Goal: Answer question/provide support: Share knowledge or assist other users

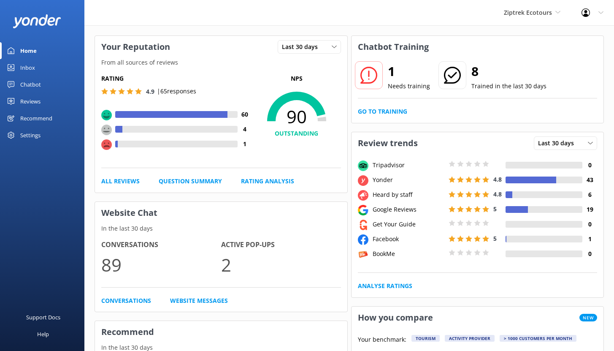
scroll to position [30, 0]
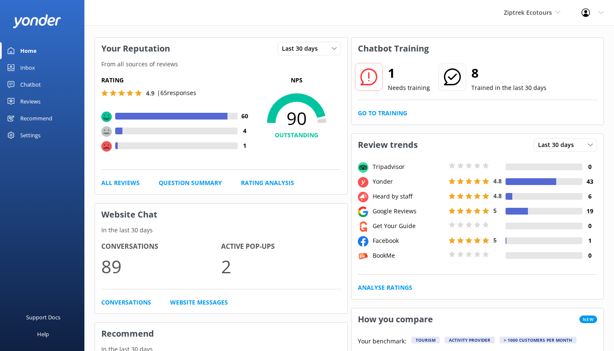
click at [31, 84] on div "Chatbot" at bounding box center [30, 84] width 21 height 17
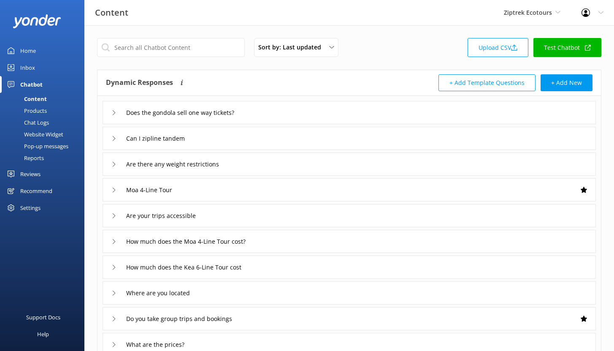
click at [35, 159] on div "Reports" at bounding box center [24, 158] width 39 height 12
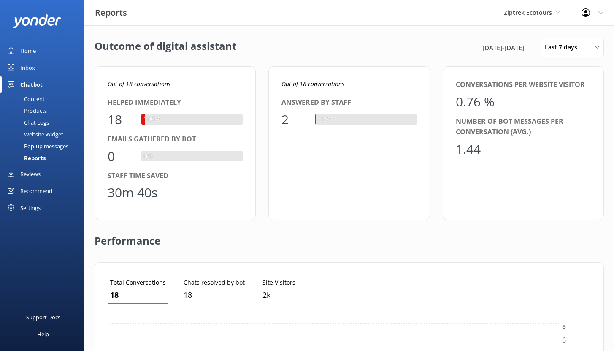
scroll to position [79, 477]
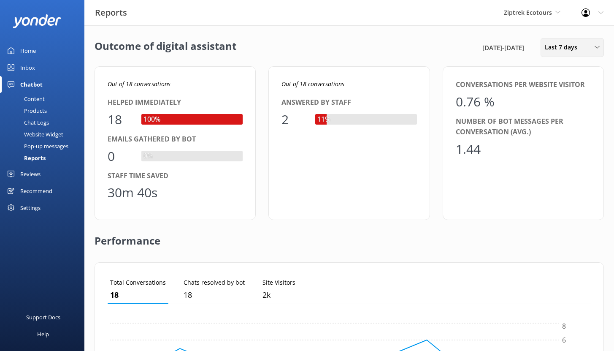
click at [570, 48] on span "Last 7 days" at bounding box center [564, 47] width 38 height 9
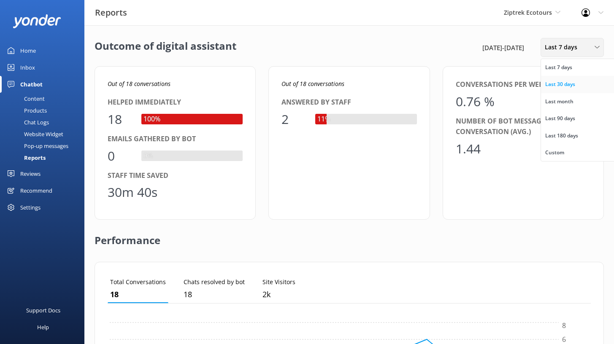
click at [574, 85] on div "Last 30 days" at bounding box center [560, 84] width 30 height 8
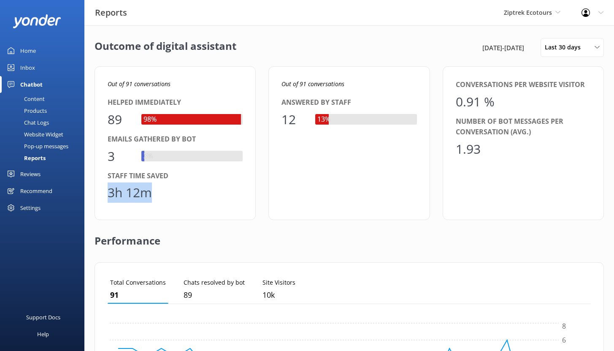
drag, startPoint x: 155, startPoint y: 195, endPoint x: 107, endPoint y: 193, distance: 48.2
click at [108, 194] on div "3h 12m" at bounding box center [175, 192] width 135 height 20
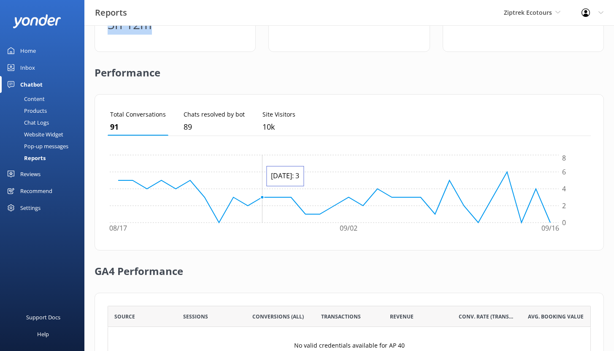
scroll to position [238, 0]
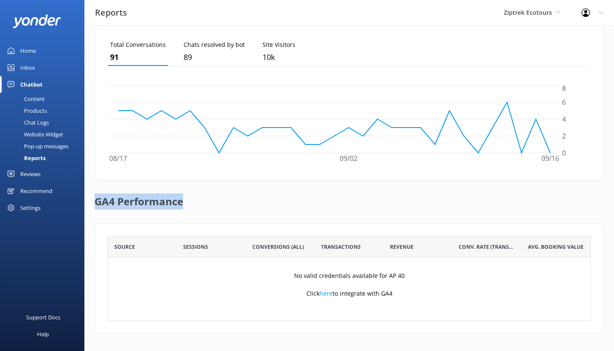
drag, startPoint x: 95, startPoint y: 201, endPoint x: 190, endPoint y: 201, distance: 95.8
click at [187, 201] on div "GA4 Performance" at bounding box center [349, 202] width 509 height 42
click at [29, 173] on div "Reviews" at bounding box center [30, 173] width 20 height 17
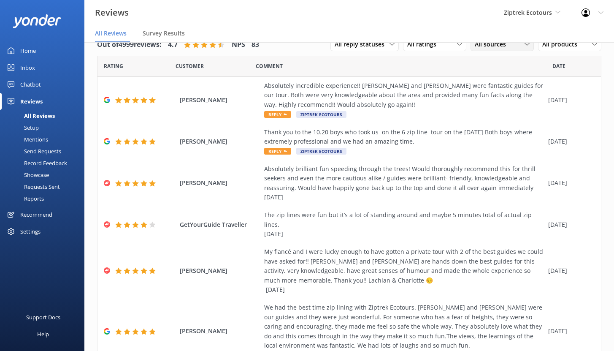
click at [506, 46] on div "All sources" at bounding box center [502, 44] width 59 height 9
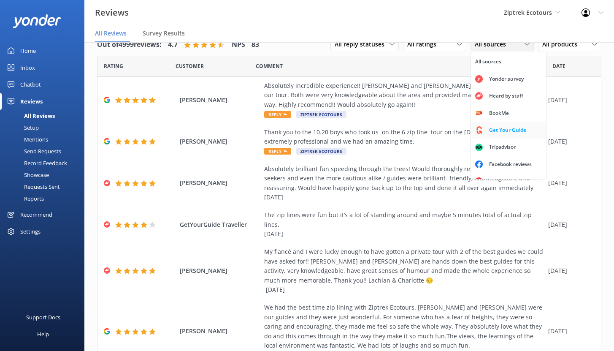
click at [498, 128] on div "Get Your Guide" at bounding box center [508, 130] width 50 height 8
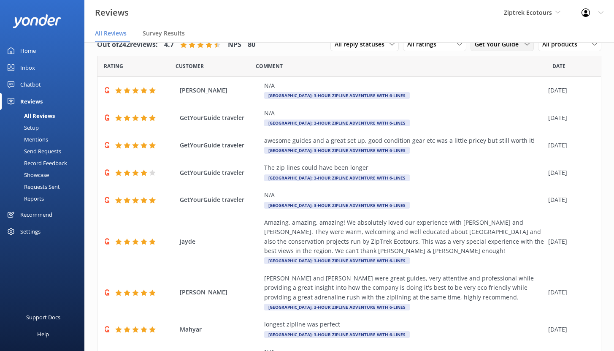
click at [507, 46] on span "Get Your Guide" at bounding box center [499, 44] width 49 height 9
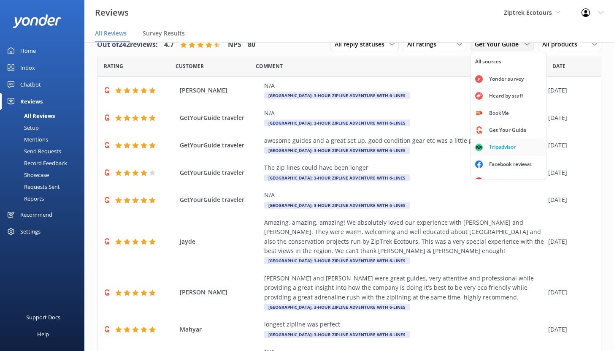
click at [491, 149] on div "Tripadvisor" at bounding box center [502, 147] width 39 height 8
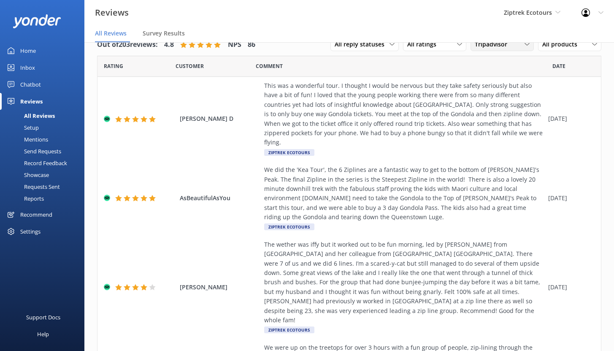
click at [498, 46] on span "Tripadvisor" at bounding box center [494, 44] width 38 height 9
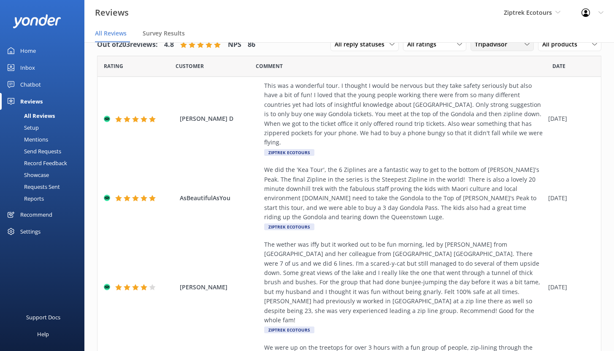
click at [482, 50] on div "Tripadvisor All sources Yonder survey Heard by staff BookMe Get Your Guide Trip…" at bounding box center [502, 45] width 63 height 14
click at [375, 43] on span "All reply statuses" at bounding box center [362, 44] width 55 height 9
click at [362, 79] on div "Needs a reply" at bounding box center [351, 79] width 33 height 8
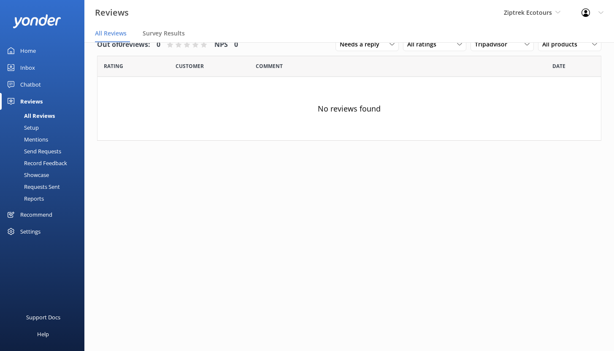
click at [520, 42] on div "Reviews Ziptrek Ecotours Yonder demo Yonder Zipline Ziptrek Ecotours Sedona Off…" at bounding box center [307, 21] width 614 height 43
click at [517, 47] on div "Tripadvisor" at bounding box center [502, 44] width 59 height 9
click at [503, 172] on div "Google reviews" at bounding box center [507, 170] width 49 height 8
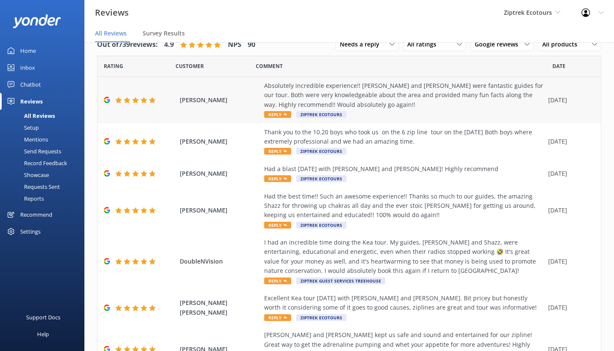
click at [387, 92] on div "Absolutely incredible experience!! [PERSON_NAME] and [PERSON_NAME] were fantast…" at bounding box center [404, 95] width 280 height 28
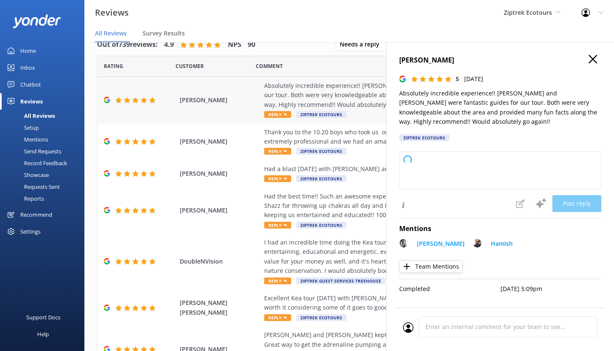
type textarea "Kia ora, Thank you so much for your amazing review! We’re so happy to hear you …"
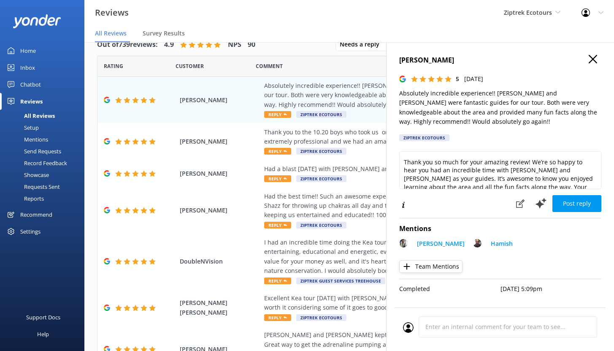
scroll to position [19, 0]
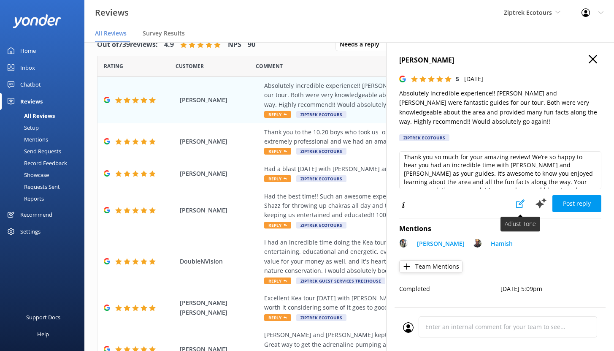
click at [523, 206] on use at bounding box center [520, 203] width 8 height 8
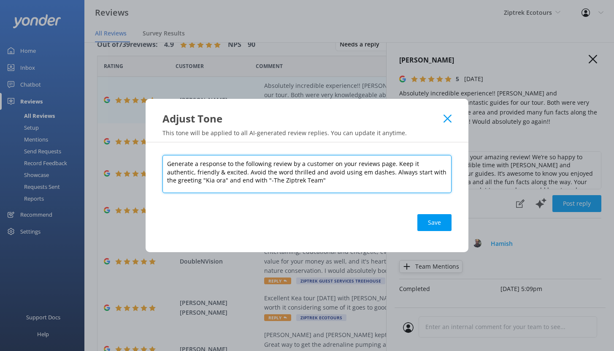
drag, startPoint x: 392, startPoint y: 163, endPoint x: 437, endPoint y: 165, distance: 45.3
click at [437, 165] on textarea "Generate a response to the following review by a customer on your reviews page.…" at bounding box center [307, 174] width 289 height 38
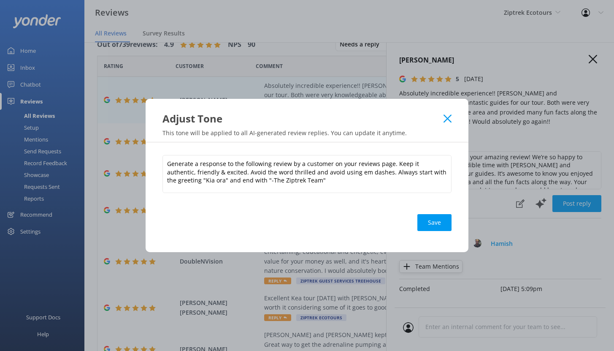
click at [449, 119] on icon at bounding box center [448, 118] width 8 height 8
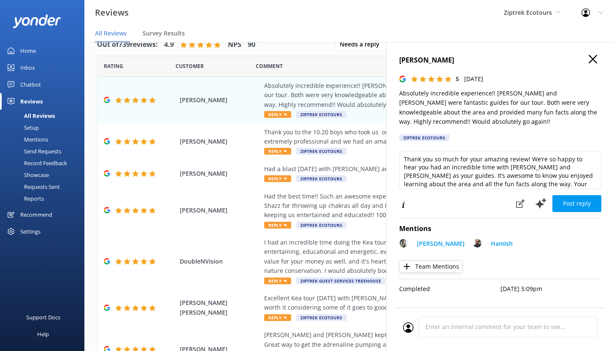
scroll to position [18, 0]
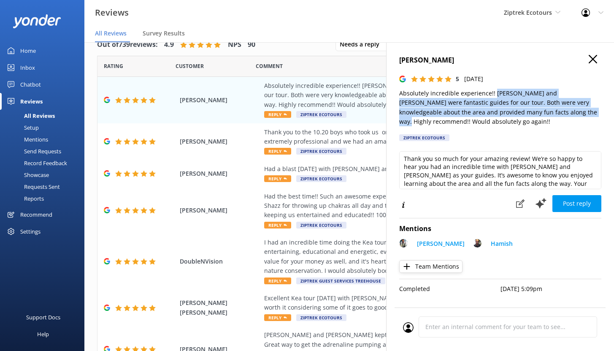
drag, startPoint x: 494, startPoint y: 92, endPoint x: 555, endPoint y: 111, distance: 64.0
click at [555, 111] on p "Absolutely incredible experience!! [PERSON_NAME] and [PERSON_NAME] were fantast…" at bounding box center [500, 108] width 202 height 38
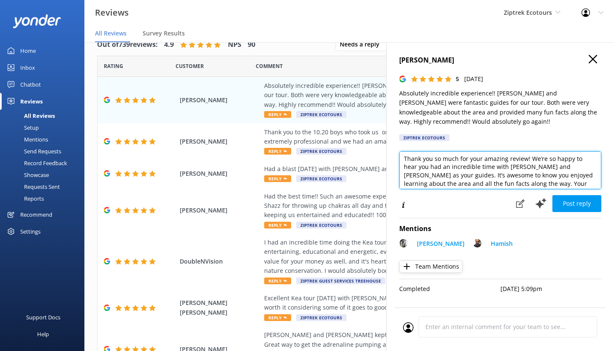
drag, startPoint x: 507, startPoint y: 166, endPoint x: 554, endPoint y: 168, distance: 47.3
click at [554, 168] on textarea "Kia ora, Thank you so much for your amazing review! We’re so happy to hear you …" at bounding box center [500, 170] width 202 height 38
click at [460, 171] on textarea "Kia ora, Thank you so much for your amazing review! We’re so happy to hear you …" at bounding box center [500, 170] width 202 height 38
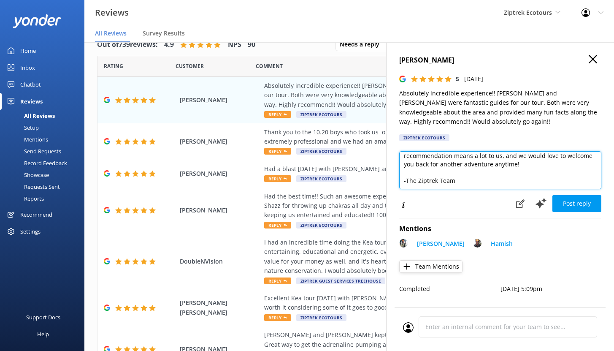
scroll to position [54, 0]
click at [41, 139] on div "Mentions" at bounding box center [26, 139] width 43 height 12
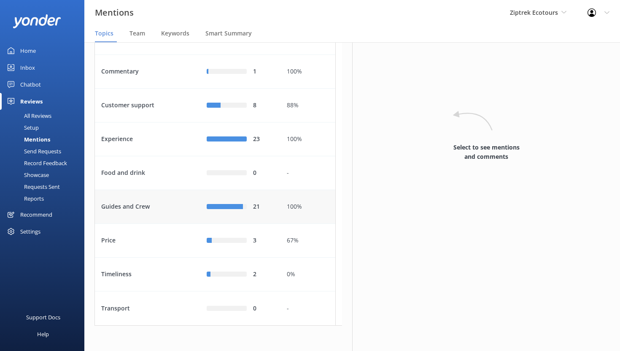
scroll to position [111, 0]
click at [157, 135] on div "Experience" at bounding box center [148, 139] width 106 height 34
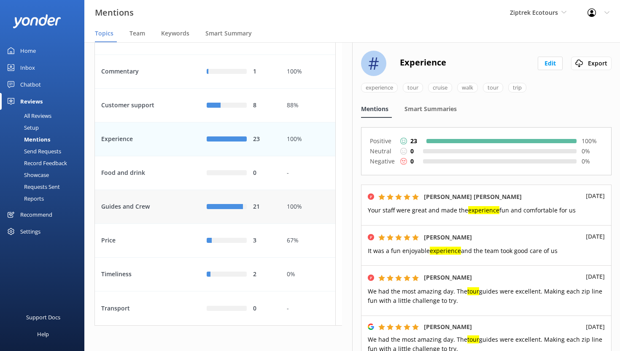
click at [170, 206] on div "Guides and Crew" at bounding box center [148, 207] width 106 height 34
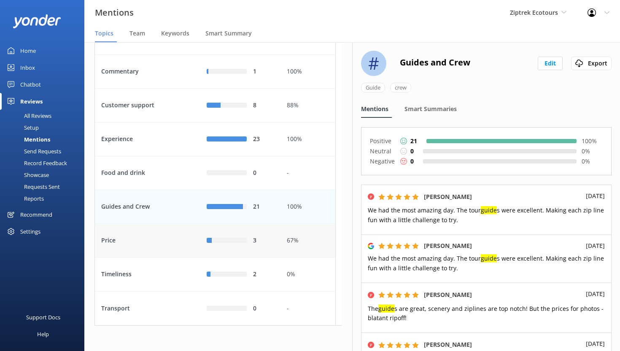
click at [163, 242] on div "Price" at bounding box center [148, 241] width 106 height 34
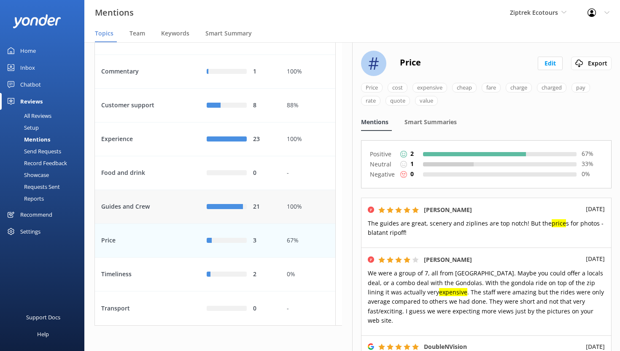
scroll to position [99, 0]
click at [137, 33] on span "Team" at bounding box center [138, 33] width 16 height 8
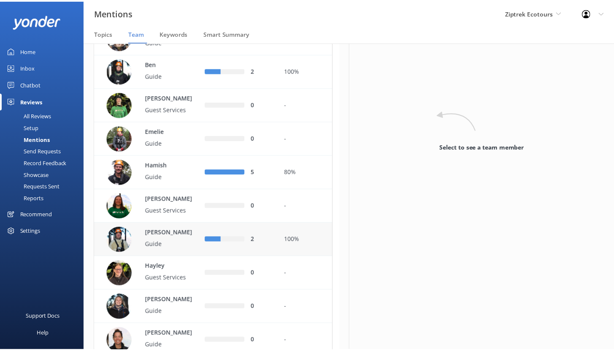
scroll to position [123, 0]
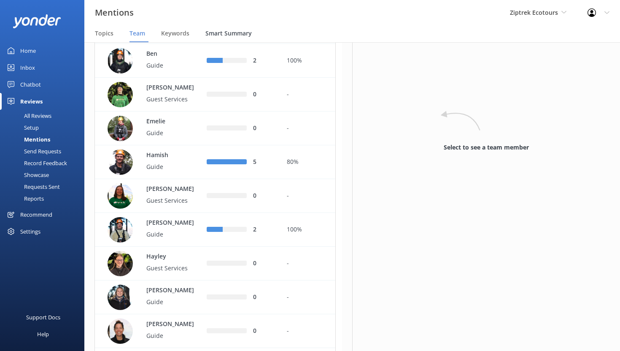
click at [230, 32] on span "Smart Summary" at bounding box center [229, 33] width 46 height 8
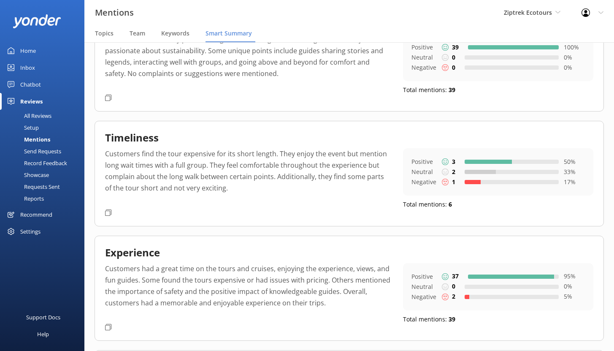
scroll to position [208, 0]
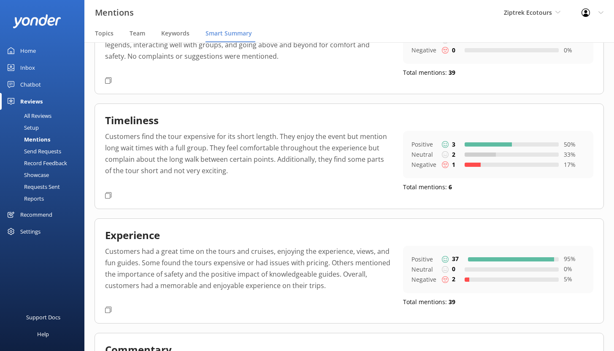
click at [33, 114] on div "All Reviews" at bounding box center [28, 116] width 46 height 12
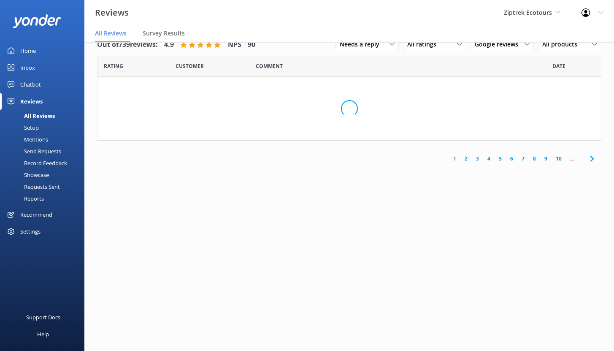
scroll to position [17, 0]
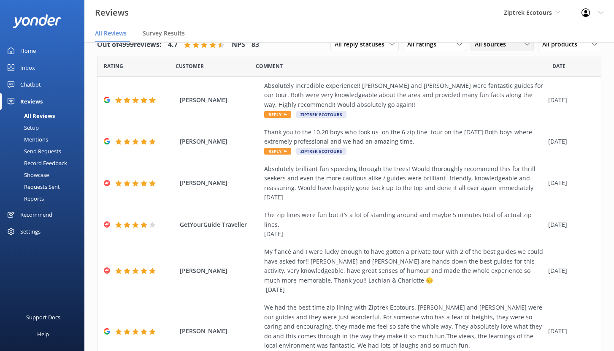
click at [497, 45] on span "All sources" at bounding box center [493, 44] width 36 height 9
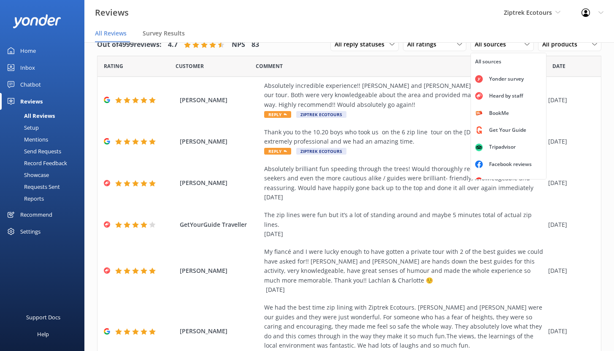
click at [32, 130] on div "Setup" at bounding box center [22, 128] width 34 height 12
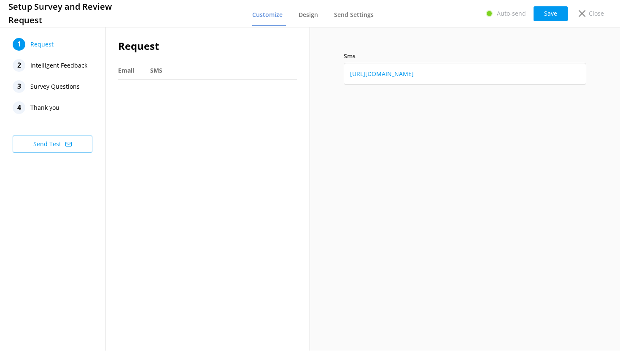
click at [50, 62] on span "Intelligent Feedback" at bounding box center [58, 65] width 57 height 13
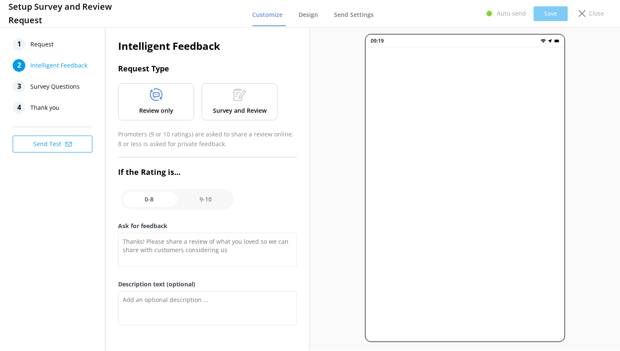
click at [227, 98] on div "Survey and Review" at bounding box center [240, 101] width 76 height 37
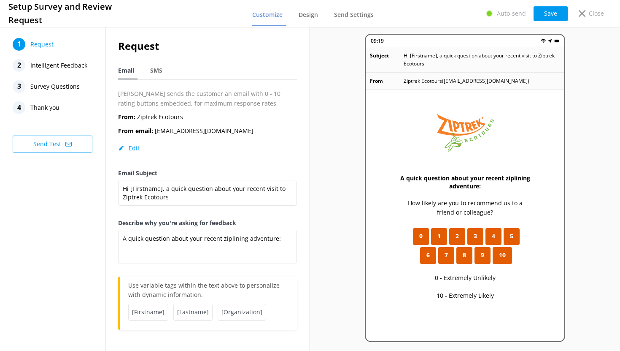
click at [62, 65] on span "Intelligent Feedback" at bounding box center [58, 65] width 57 height 13
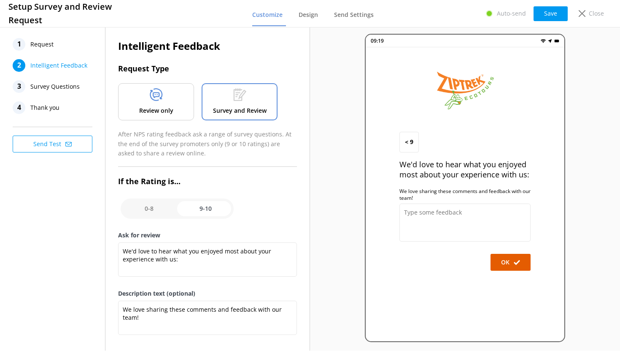
click at [203, 205] on input "checkbox" at bounding box center [177, 208] width 113 height 20
checkbox input "false"
type textarea "What could have made your experience with us more enjoyable?"
type textarea "Your feedback is important to help us improve"
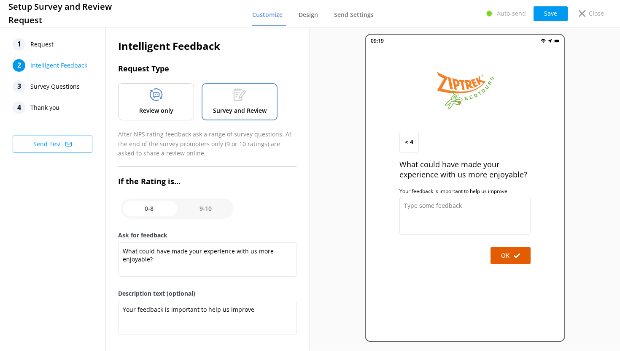
click at [204, 213] on input "checkbox" at bounding box center [177, 208] width 113 height 20
checkbox input "true"
type textarea "We'd love to hear what you enjoyed most about your experience with us:"
type textarea "We love sharing these comments and feedback with our team!"
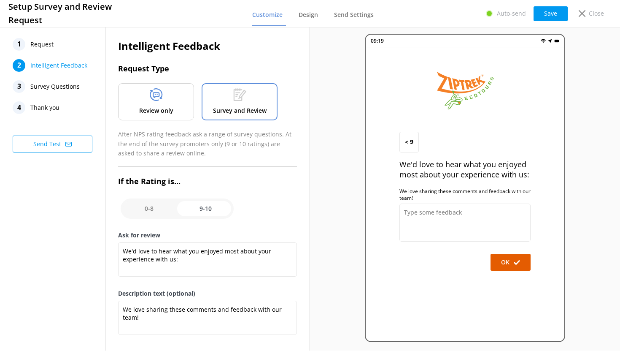
click at [171, 112] on p "Review only" at bounding box center [156, 110] width 34 height 9
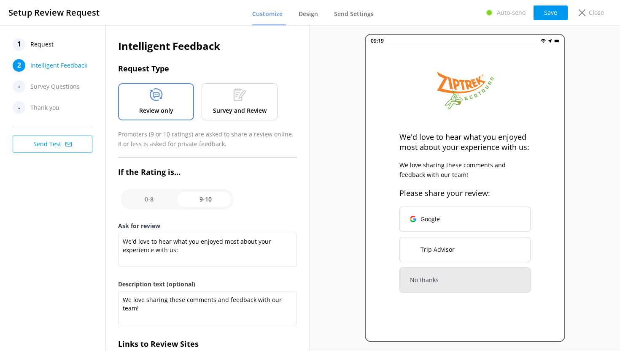
click at [152, 200] on input "checkbox" at bounding box center [177, 199] width 113 height 20
checkbox input "false"
type textarea "What could have made your experience with us more enjoyable?"
type textarea "Your feedback is important to help us improve"
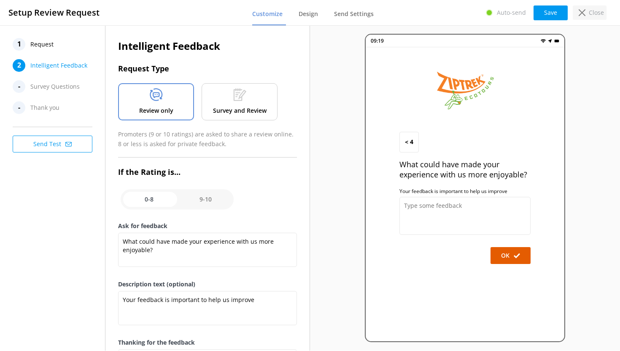
click at [592, 14] on p "Close" at bounding box center [596, 12] width 15 height 9
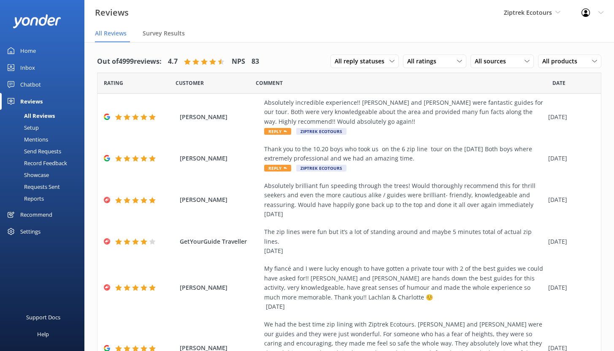
click at [35, 128] on div "Setup" at bounding box center [22, 128] width 34 height 12
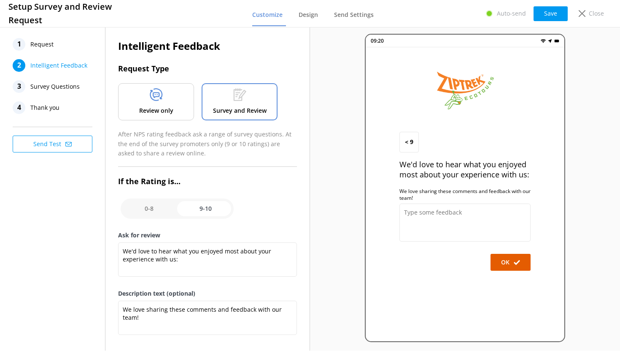
click at [169, 108] on p "Review only" at bounding box center [156, 110] width 34 height 9
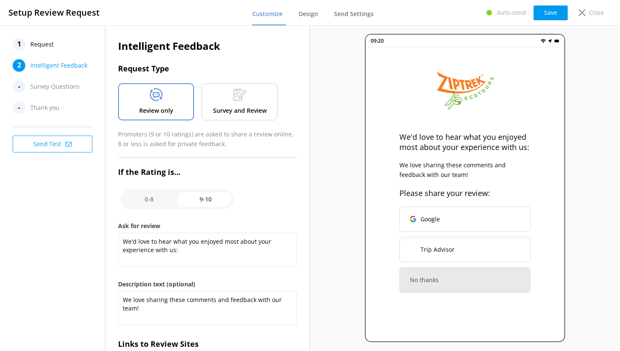
click at [240, 111] on p "Survey and Review" at bounding box center [240, 110] width 54 height 9
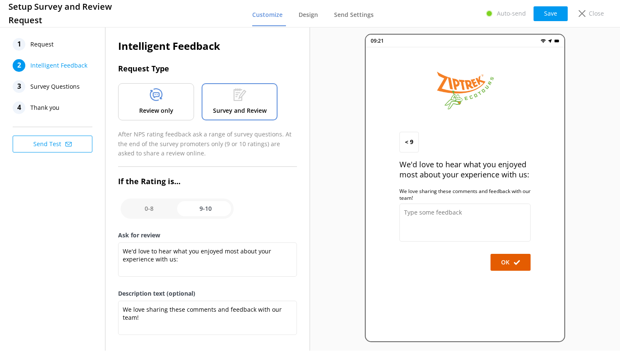
click at [156, 207] on input "checkbox" at bounding box center [177, 208] width 113 height 20
checkbox input "false"
type textarea "What could have made your experience with us more enjoyable?"
type textarea "Your feedback is important to help us improve"
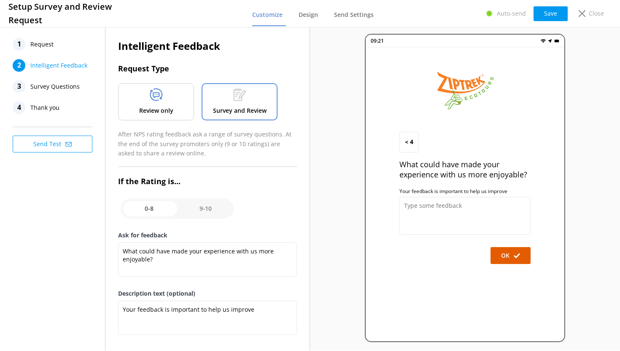
click at [151, 100] on icon at bounding box center [156, 94] width 13 height 13
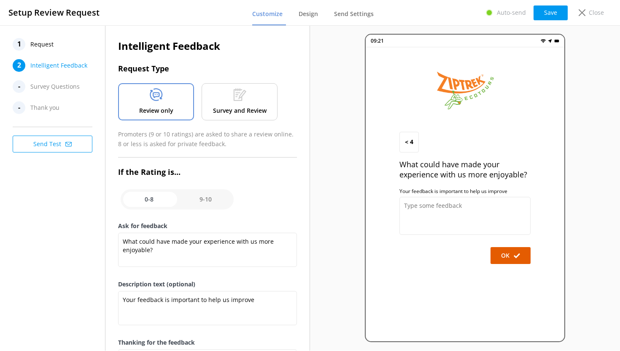
click at [46, 46] on span "Request" at bounding box center [41, 44] width 23 height 13
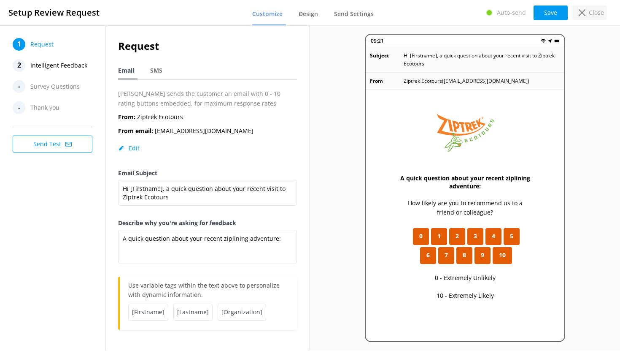
click at [585, 11] on use at bounding box center [582, 12] width 7 height 7
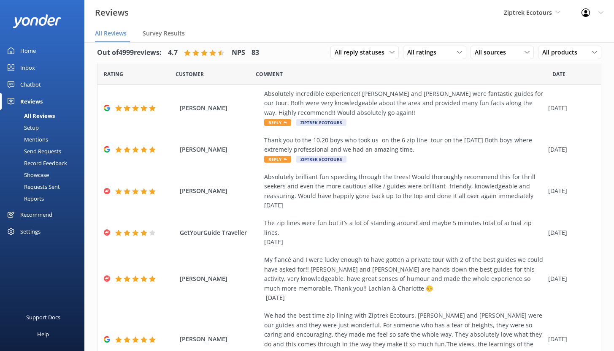
scroll to position [17, 0]
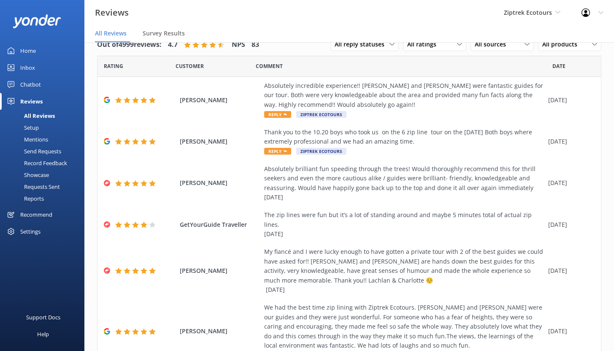
click at [45, 214] on div "Recommend" at bounding box center [36, 214] width 32 height 17
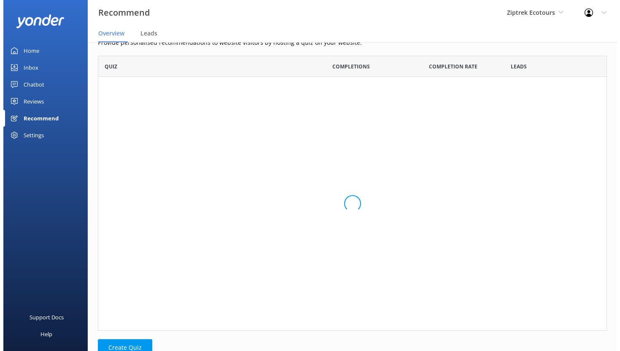
scroll to position [7, 7]
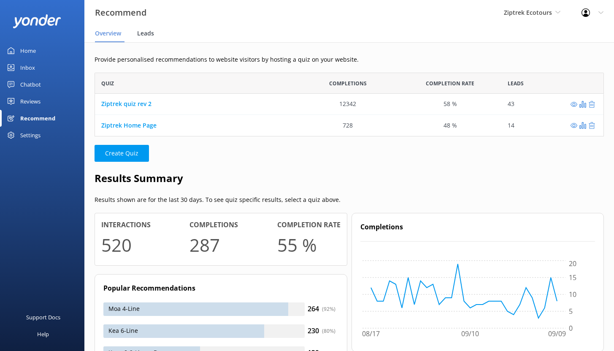
click at [148, 34] on span "Leads" at bounding box center [145, 33] width 17 height 8
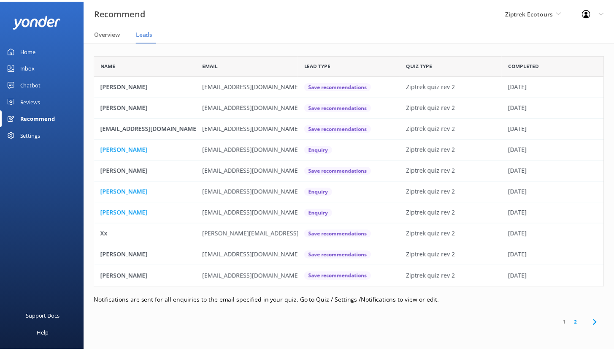
scroll to position [226, 509]
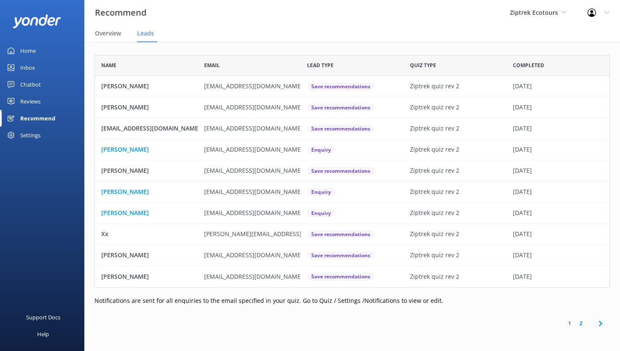
click at [38, 85] on div "Chatbot" at bounding box center [30, 84] width 21 height 17
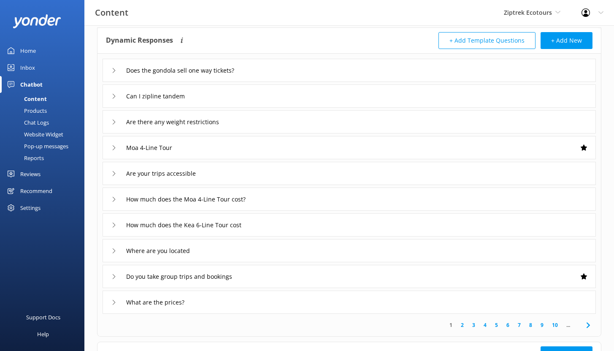
scroll to position [95, 0]
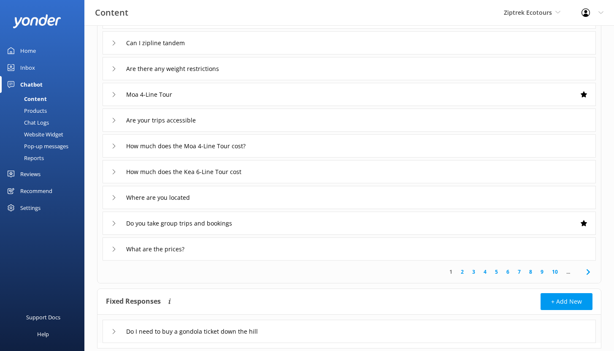
click at [219, 248] on div "What are the prices?" at bounding box center [349, 248] width 493 height 23
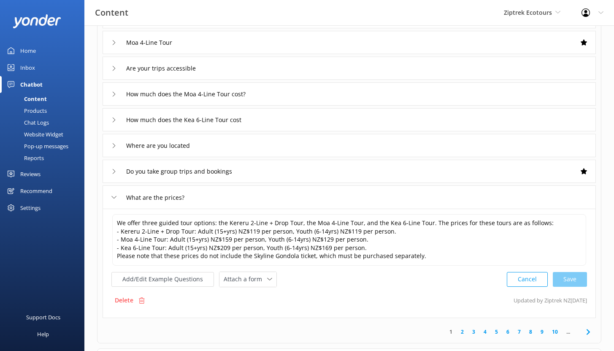
scroll to position [154, 0]
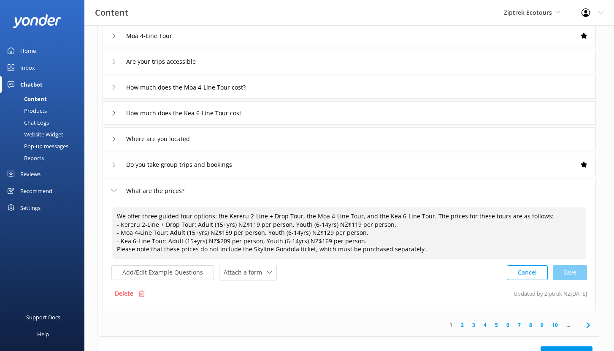
click at [345, 225] on textarea "We offer three guided tour options: the Kereru 2-Line + Drop Tour, the Moa 4-Li…" at bounding box center [349, 232] width 474 height 51
drag, startPoint x: 354, startPoint y: 223, endPoint x: 348, endPoint y: 222, distance: 6.3
click at [348, 222] on textarea "We offer three guided tour options: the Kereru 2-Line + Drop Tour, the Moa 4-Li…" at bounding box center [349, 232] width 474 height 51
click at [317, 270] on div "Add/Edit Example Questions Attach a form Leave contact details Check availabili…" at bounding box center [349, 273] width 476 height 16
drag, startPoint x: 363, startPoint y: 217, endPoint x: 359, endPoint y: 220, distance: 5.2
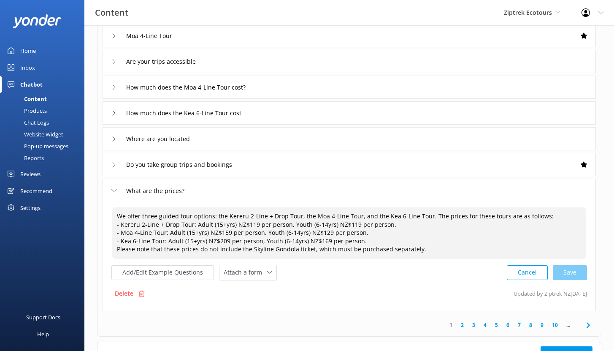
click at [363, 217] on textarea "We offer three guided tour options: the Kereru 2-Line + Drop Tour, the Moa 4-Li…" at bounding box center [349, 232] width 474 height 51
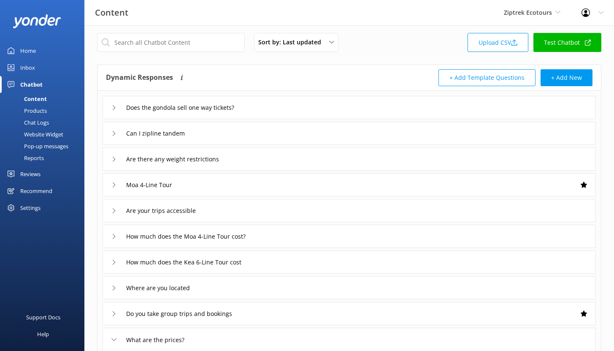
scroll to position [0, 0]
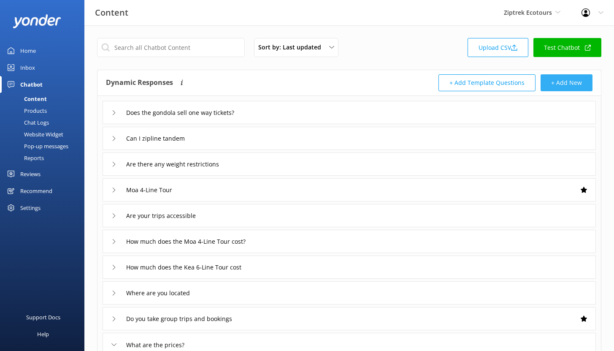
click at [566, 84] on button "+ Add New" at bounding box center [567, 82] width 52 height 17
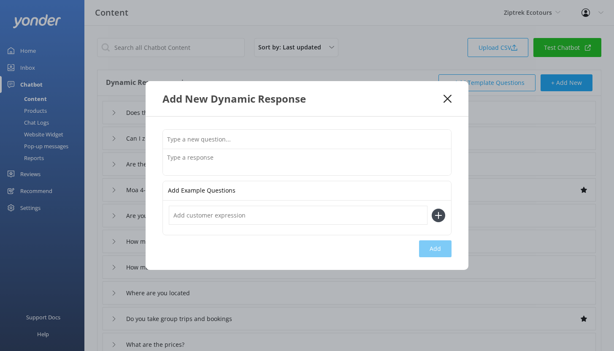
click at [444, 98] on icon at bounding box center [448, 99] width 8 height 8
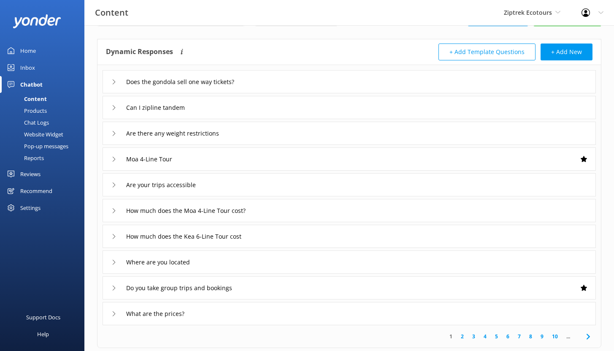
scroll to position [31, 0]
click at [41, 123] on div "Chat Logs" at bounding box center [27, 122] width 44 height 12
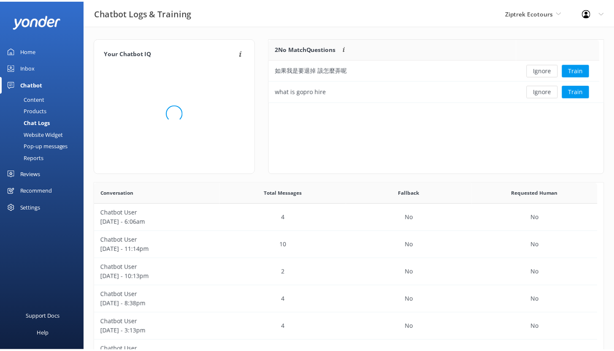
scroll to position [290, 502]
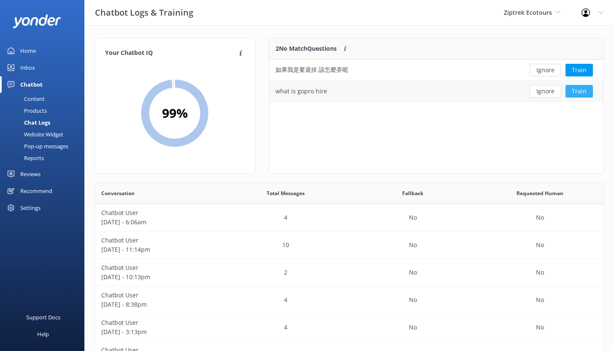
click at [579, 92] on button "Train" at bounding box center [579, 91] width 27 height 13
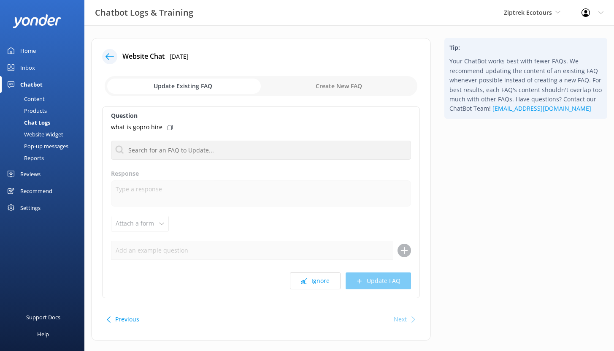
click at [327, 85] on input "checkbox" at bounding box center [261, 86] width 313 height 20
checkbox input "true"
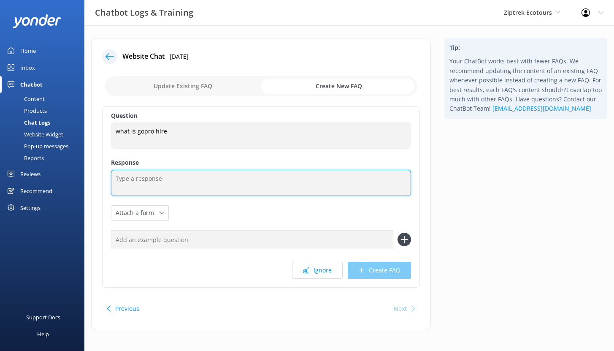
click at [153, 179] on textarea at bounding box center [261, 183] width 300 height 26
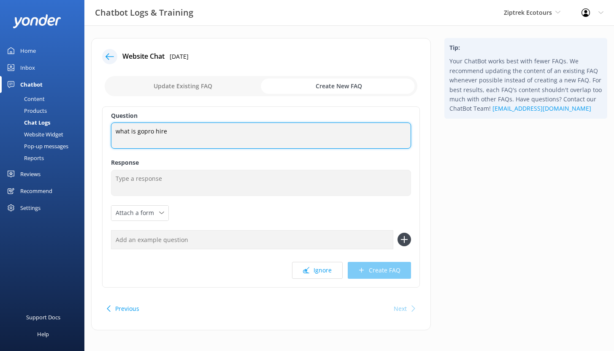
drag, startPoint x: 170, startPoint y: 130, endPoint x: 116, endPoint y: 128, distance: 53.6
click at [116, 128] on textarea "what is gopro hire" at bounding box center [261, 135] width 300 height 26
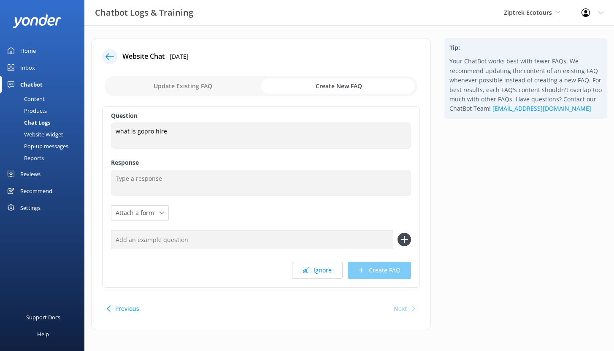
click at [108, 56] on use at bounding box center [110, 56] width 8 height 6
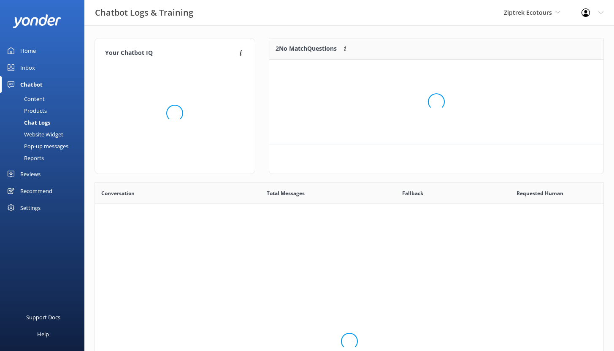
scroll to position [57, 328]
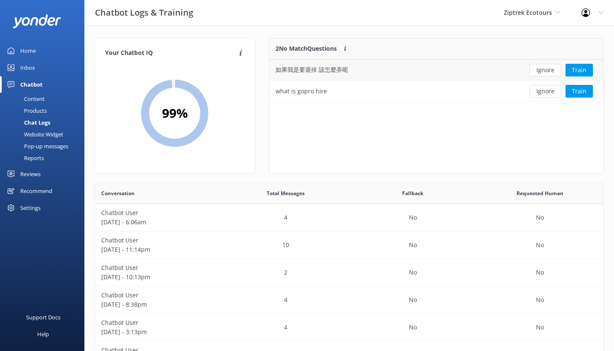
click at [356, 70] on div "如果我是要退掉 該怎麼弄呢" at bounding box center [394, 70] width 250 height 21
click at [40, 98] on div "Content" at bounding box center [25, 99] width 40 height 12
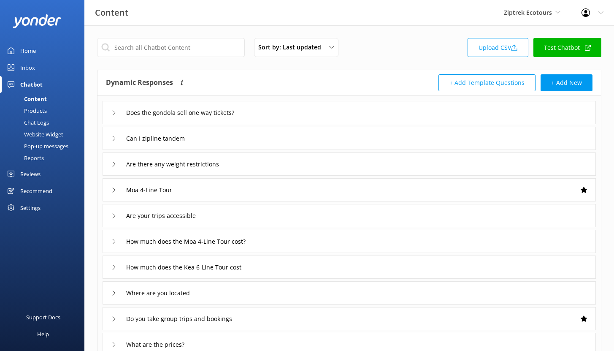
click at [41, 124] on div "Chat Logs" at bounding box center [27, 122] width 44 height 12
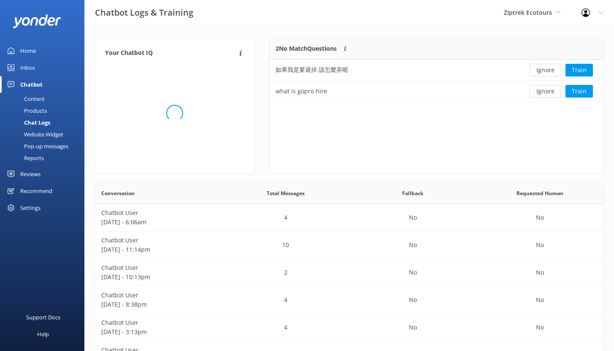
scroll to position [290, 502]
click at [30, 52] on div "Home" at bounding box center [28, 50] width 16 height 17
